Goal: Find specific page/section: Find specific page/section

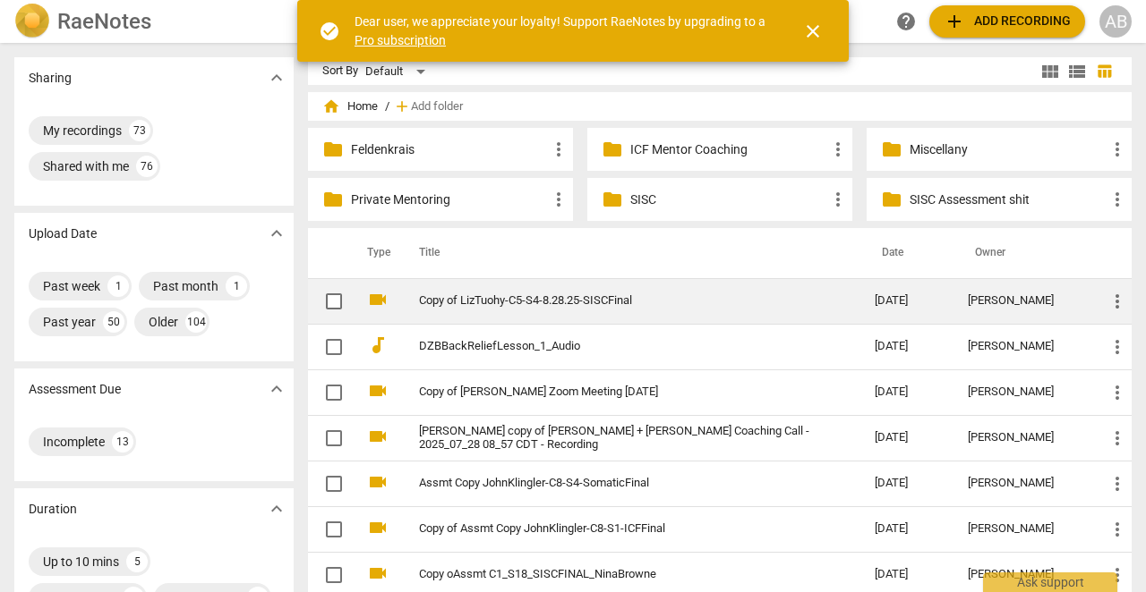
click at [473, 303] on link "Copy of LizTuohy-C5-S4-8.28.25-SISCFinal" at bounding box center [614, 300] width 391 height 13
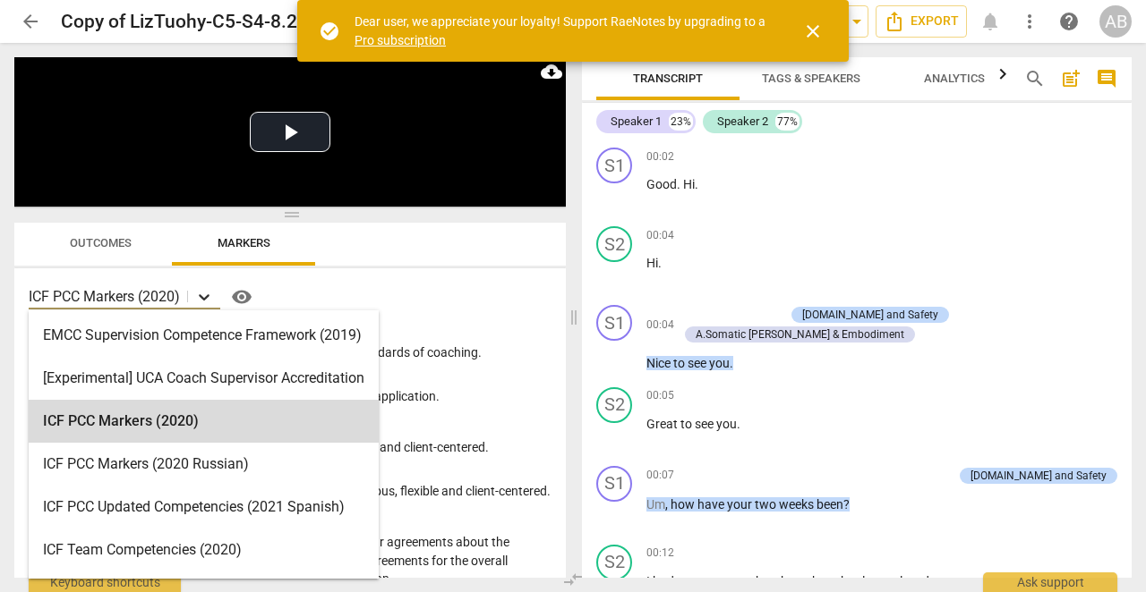
click at [209, 295] on icon at bounding box center [204, 297] width 18 height 18
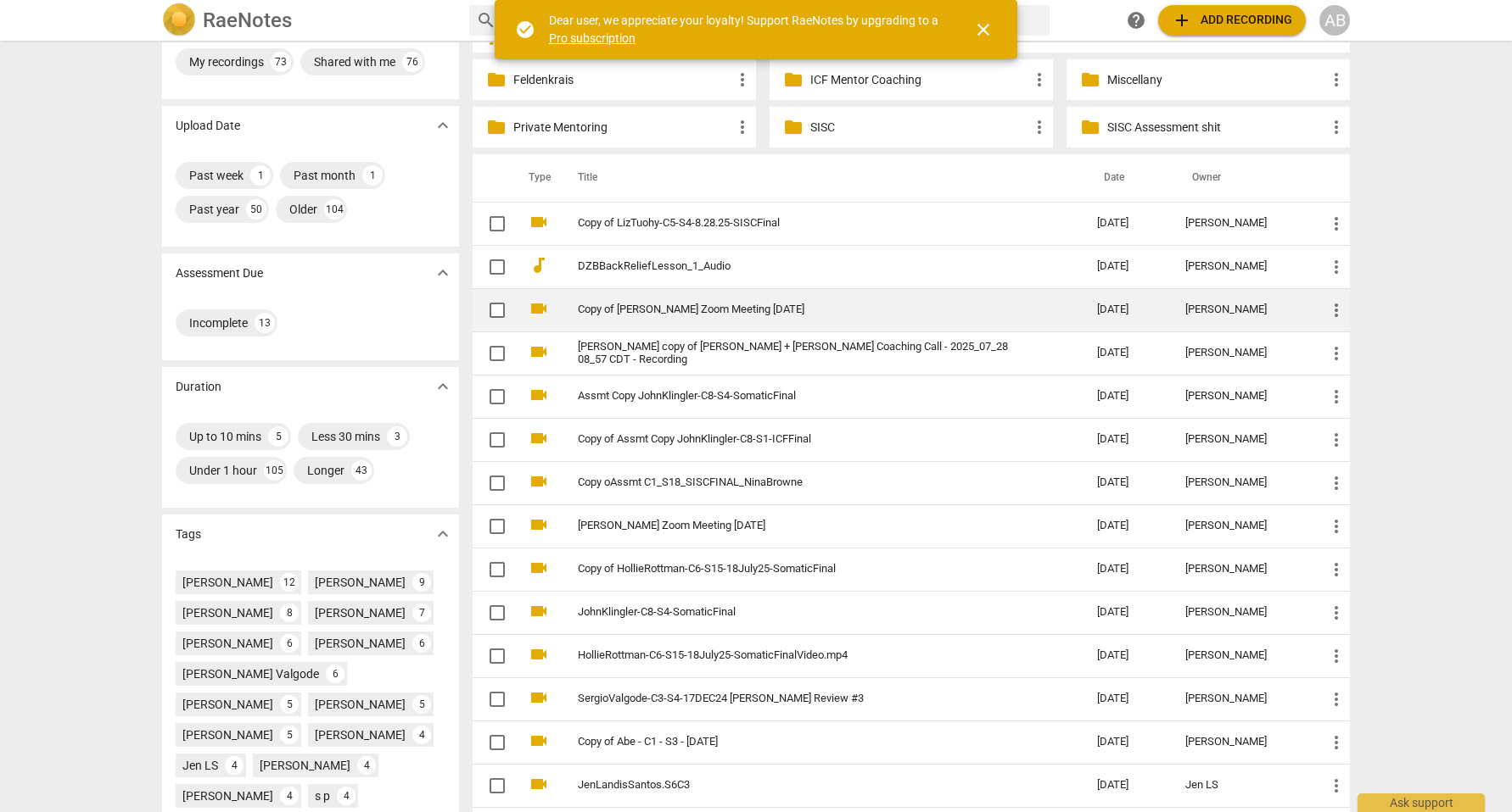
scroll to position [61, 0]
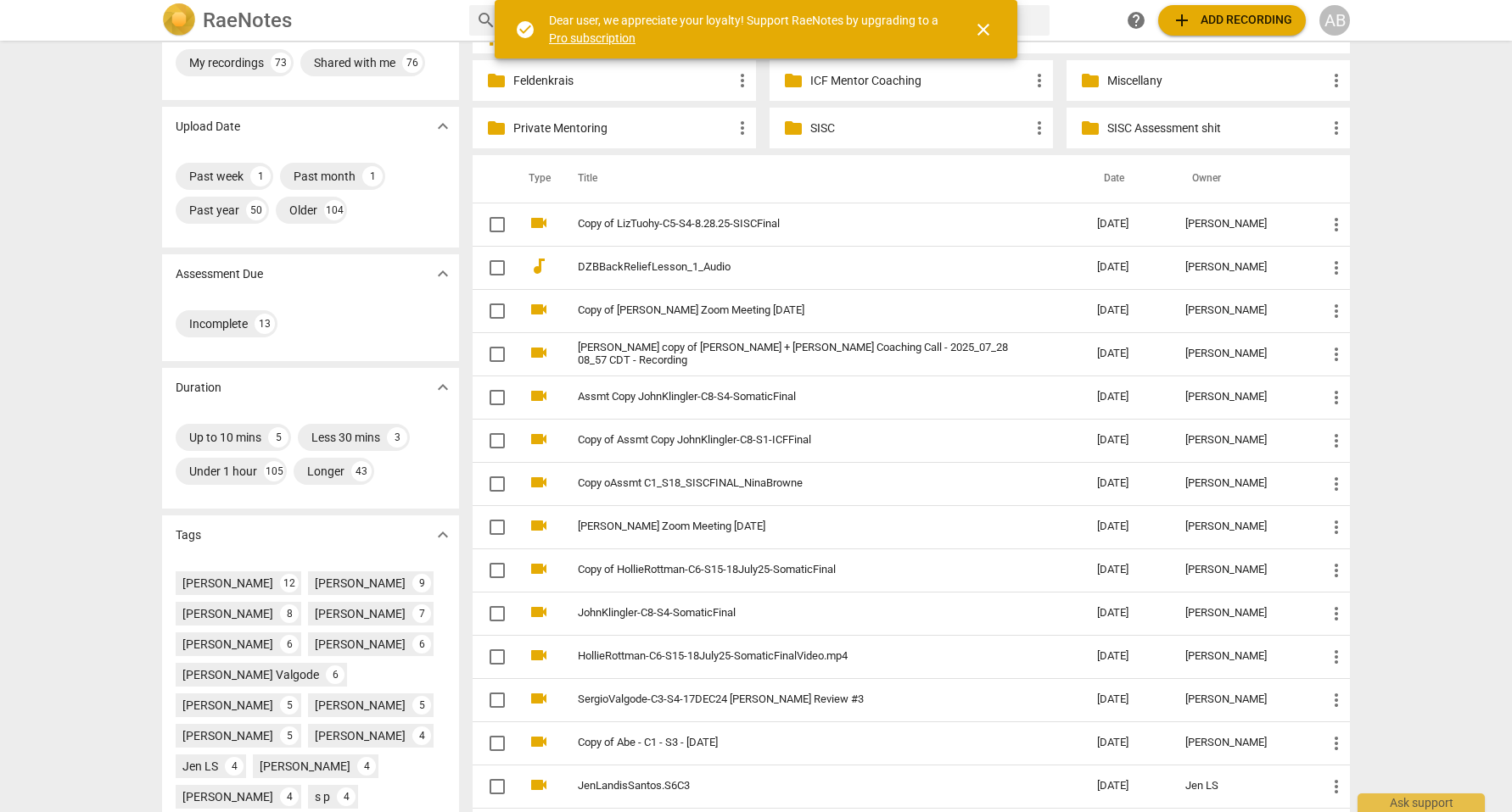
click at [991, 26] on span "close" at bounding box center [983, 29] width 20 height 20
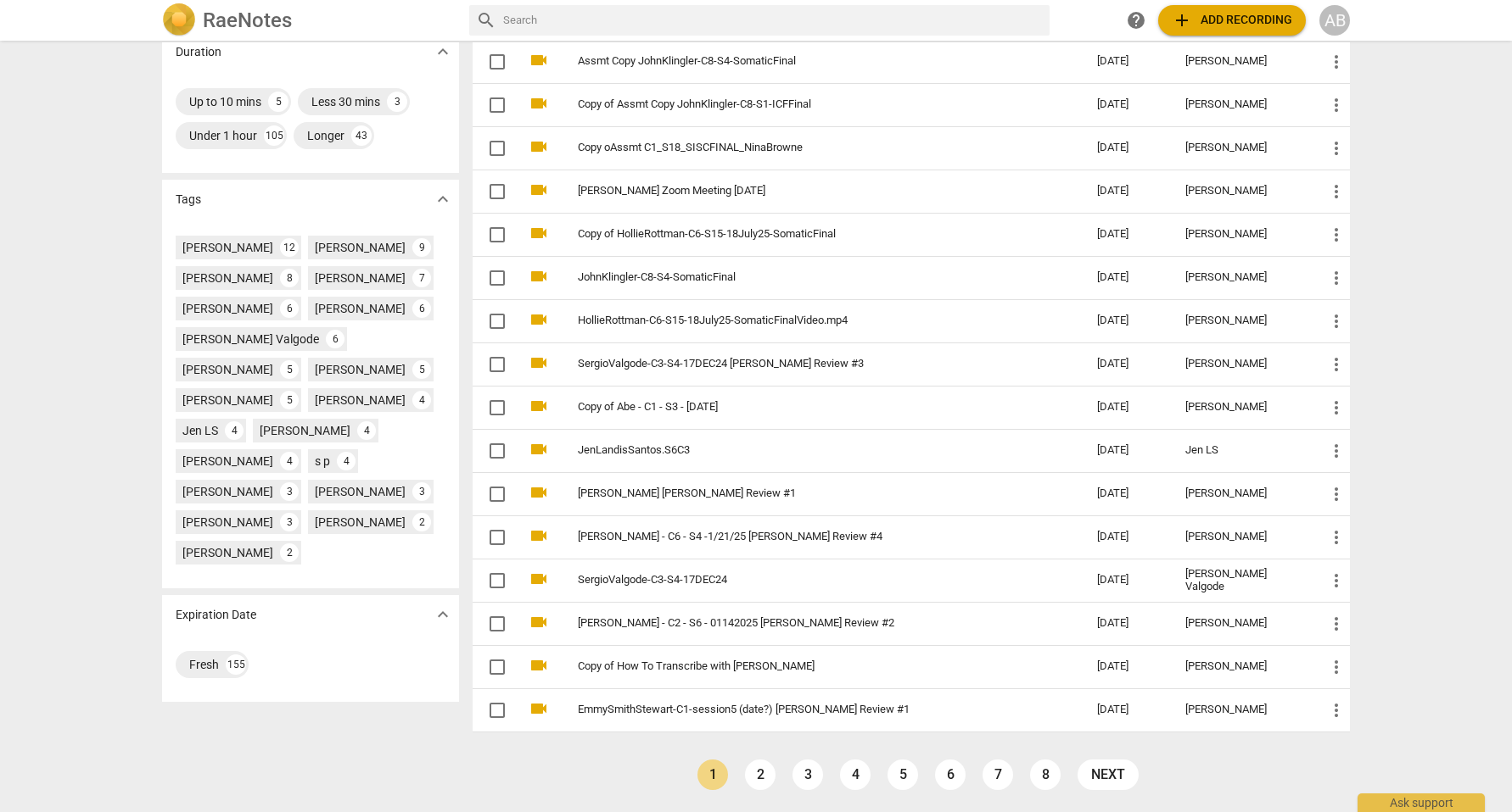
scroll to position [0, 0]
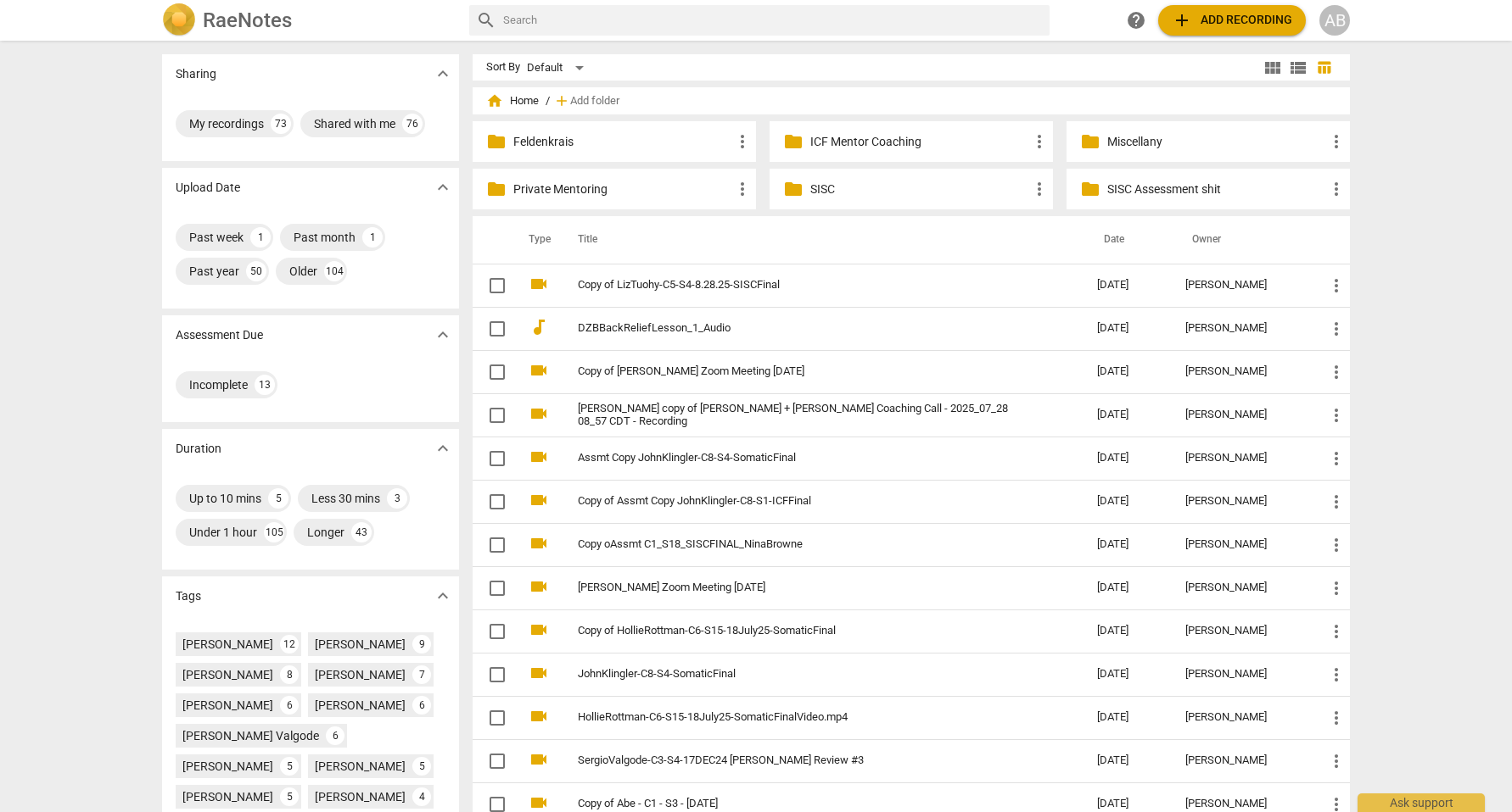
click at [61, 9] on div "RaeNotes search help add Add recording AB" at bounding box center [756, 20] width 1512 height 41
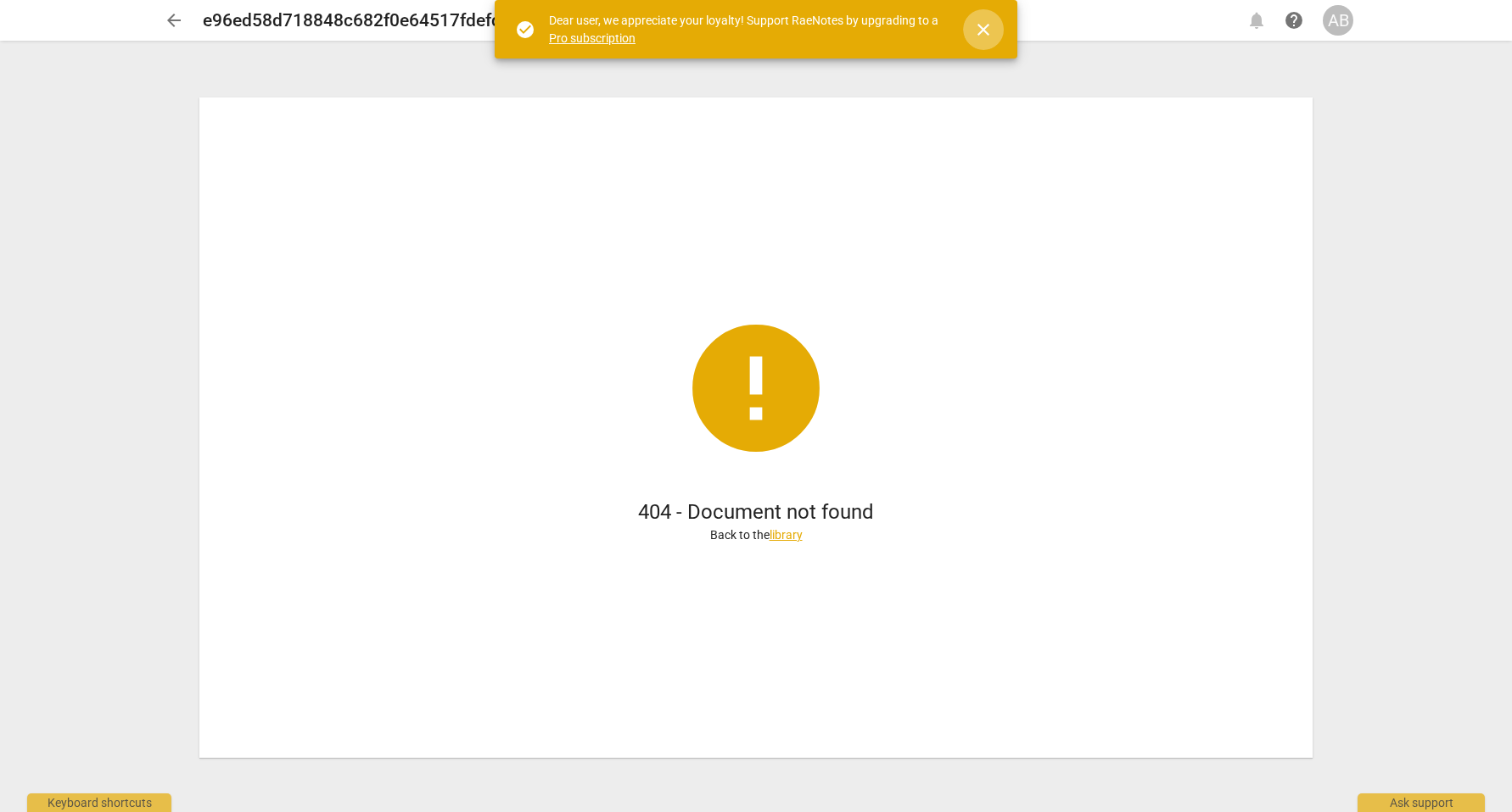
click at [986, 31] on span "close" at bounding box center [983, 29] width 20 height 20
click at [990, 32] on span "close" at bounding box center [983, 29] width 20 height 20
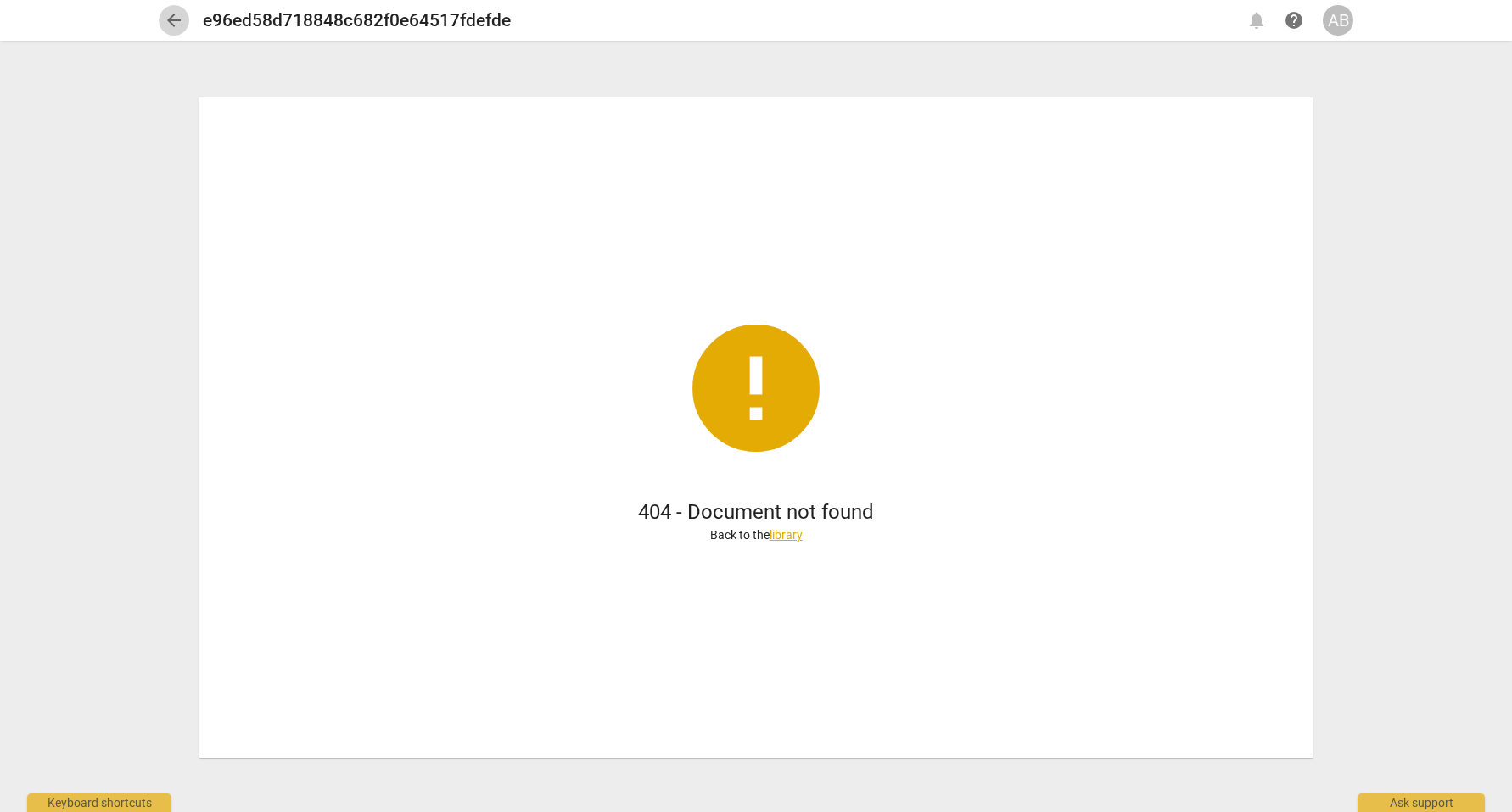
click at [173, 22] on span "arrow_back" at bounding box center [173, 20] width 20 height 20
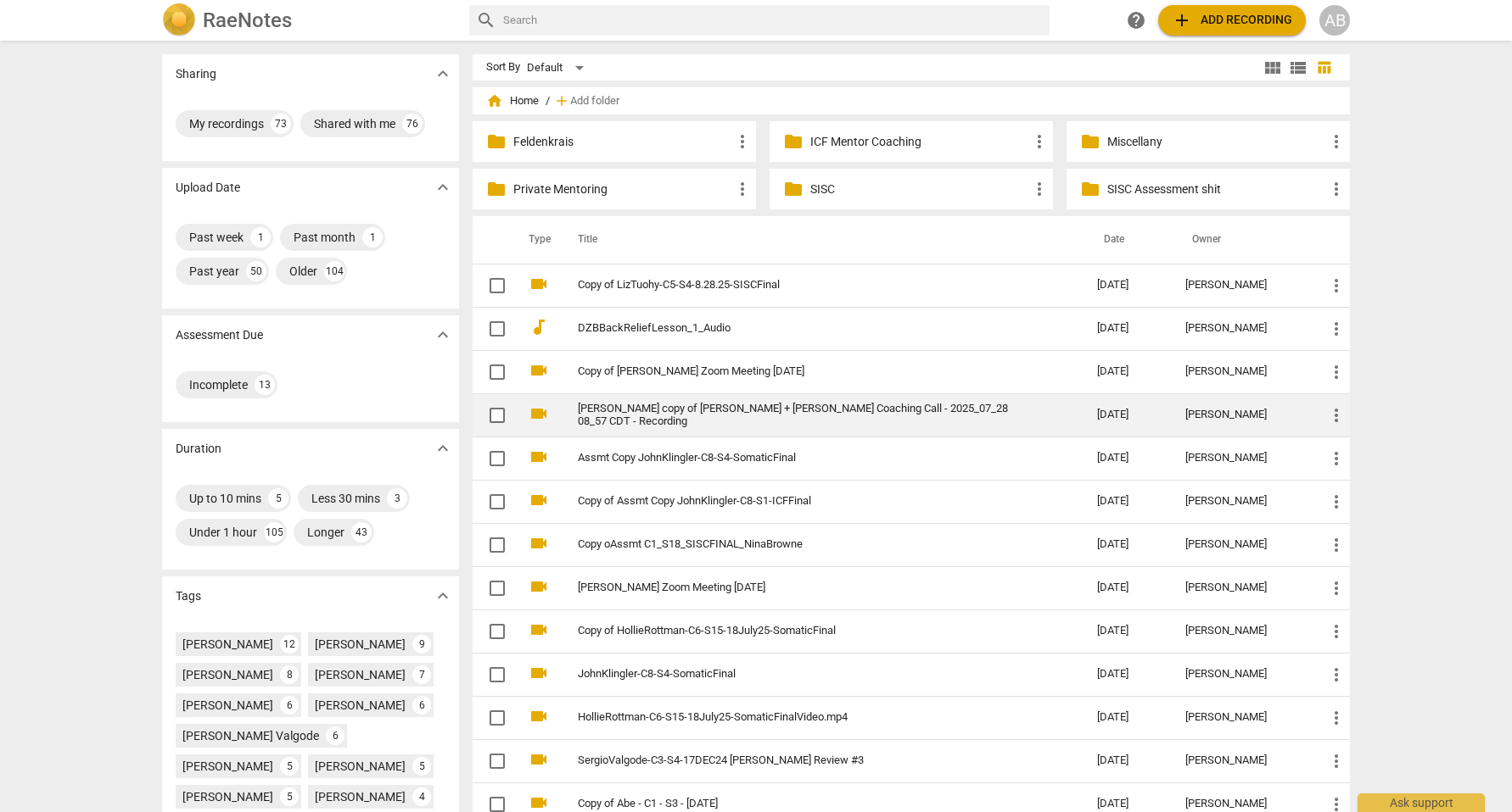
click at [724, 425] on td "[PERSON_NAME] copy of [PERSON_NAME] + [PERSON_NAME] Coaching Call - 2025_07_28 …" at bounding box center [820, 415] width 526 height 44
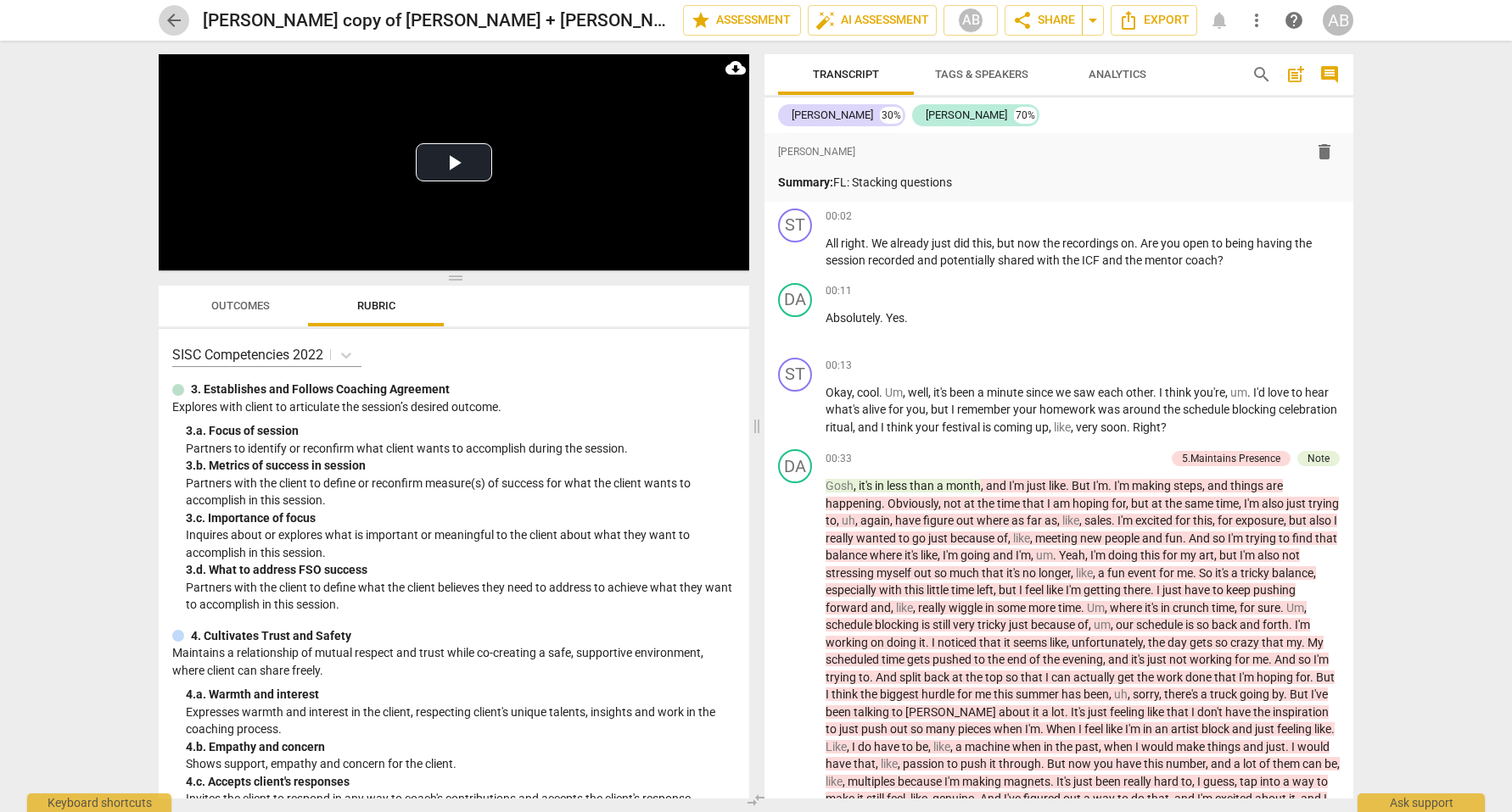
click at [170, 26] on span "arrow_back" at bounding box center [173, 20] width 20 height 20
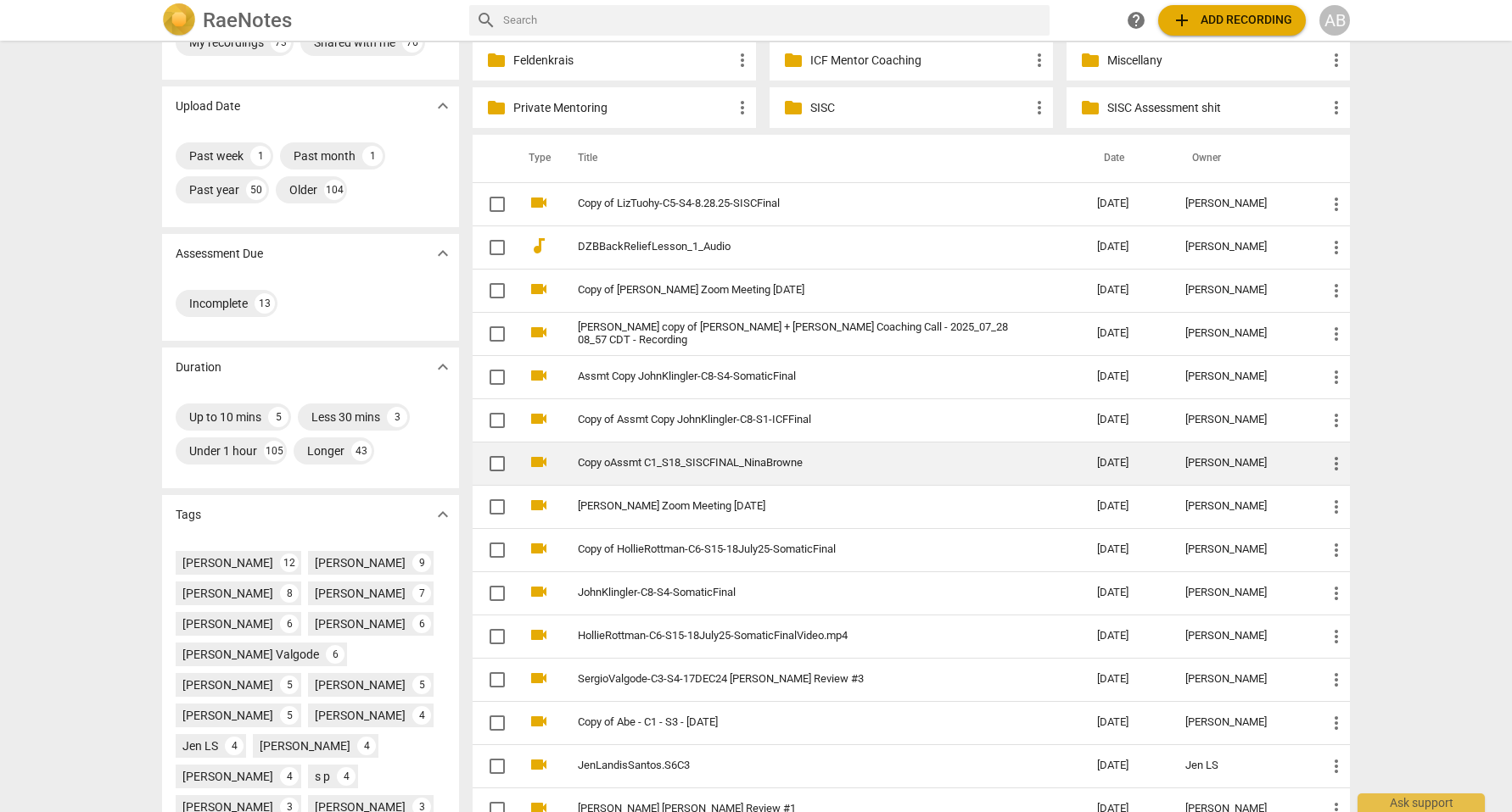
scroll to position [108, 0]
